Goal: Transaction & Acquisition: Download file/media

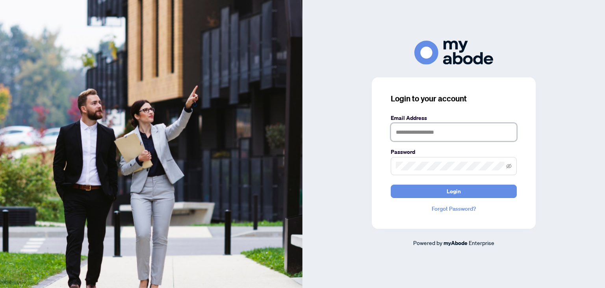
click at [401, 138] on input "text" at bounding box center [454, 132] width 126 height 18
type input "**********"
click at [391, 184] on button "Login" at bounding box center [454, 190] width 126 height 13
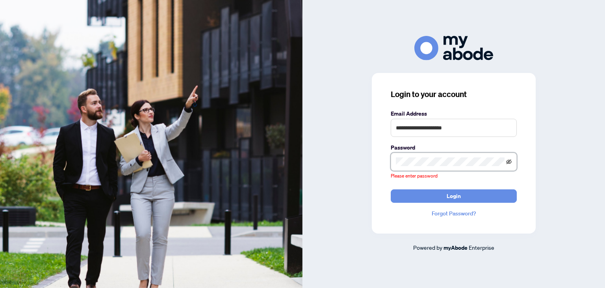
click at [508, 163] on icon "eye-invisible" at bounding box center [509, 161] width 6 height 5
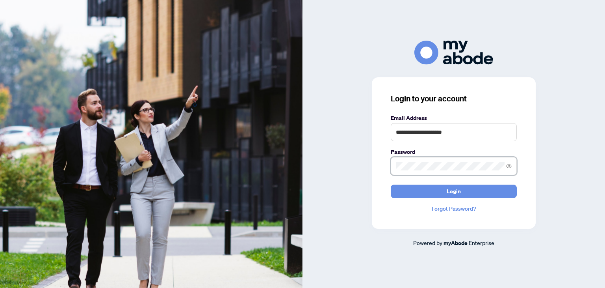
click at [391, 184] on button "Login" at bounding box center [454, 190] width 126 height 13
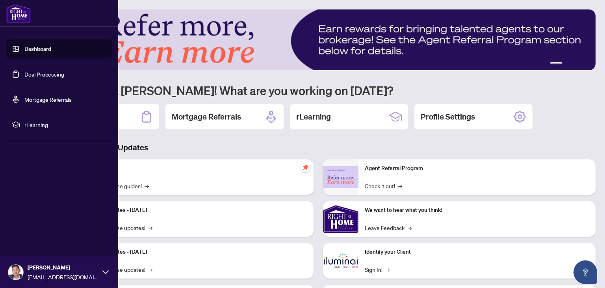
click at [24, 76] on link "Deal Processing" at bounding box center [44, 73] width 40 height 7
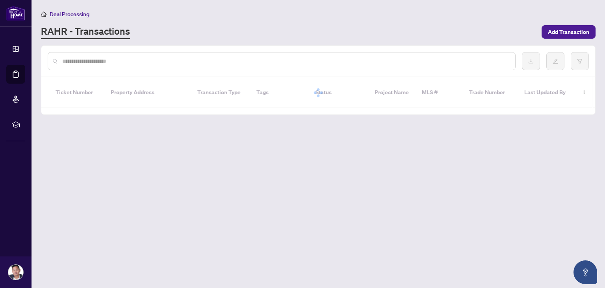
click at [194, 36] on div "RAHR - Transactions" at bounding box center [289, 32] width 496 height 14
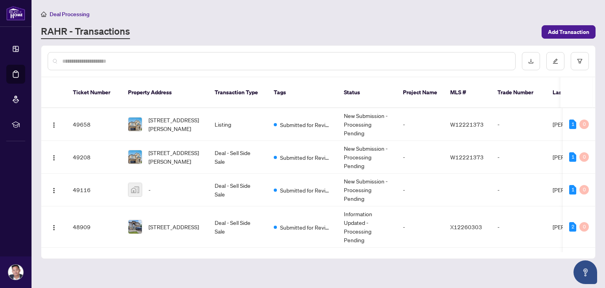
click at [148, 63] on input "text" at bounding box center [285, 61] width 447 height 9
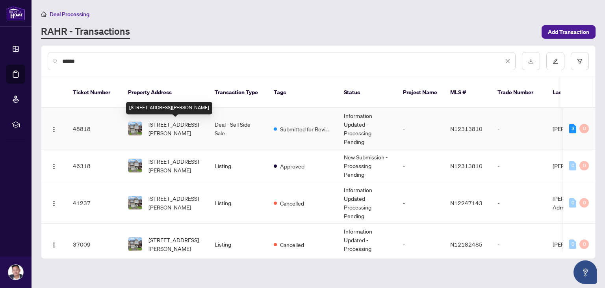
type input "******"
click at [165, 122] on span "78 Wagner Cres, Essa, Ontario L3W 0R6, Canada" at bounding box center [175, 128] width 54 height 17
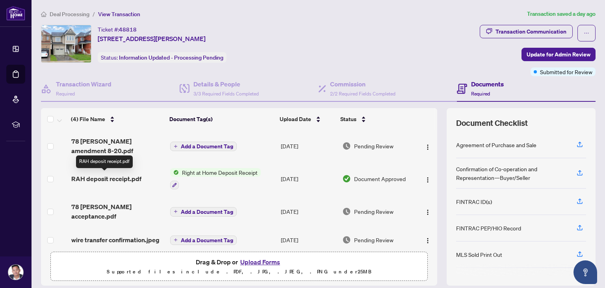
click at [108, 180] on span "RAH deposit receipt.pdf" at bounding box center [106, 178] width 70 height 9
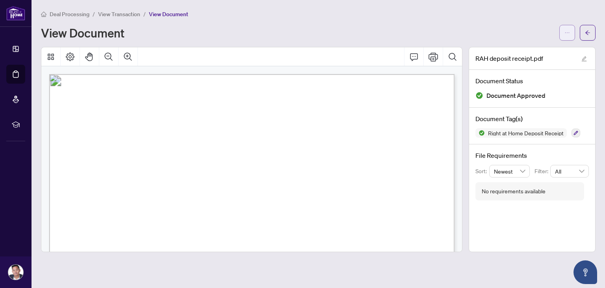
click at [566, 30] on icon "ellipsis" at bounding box center [567, 33] width 6 height 6
click at [523, 52] on span "Download" at bounding box center [539, 49] width 60 height 9
